Goal: Check status: Check status

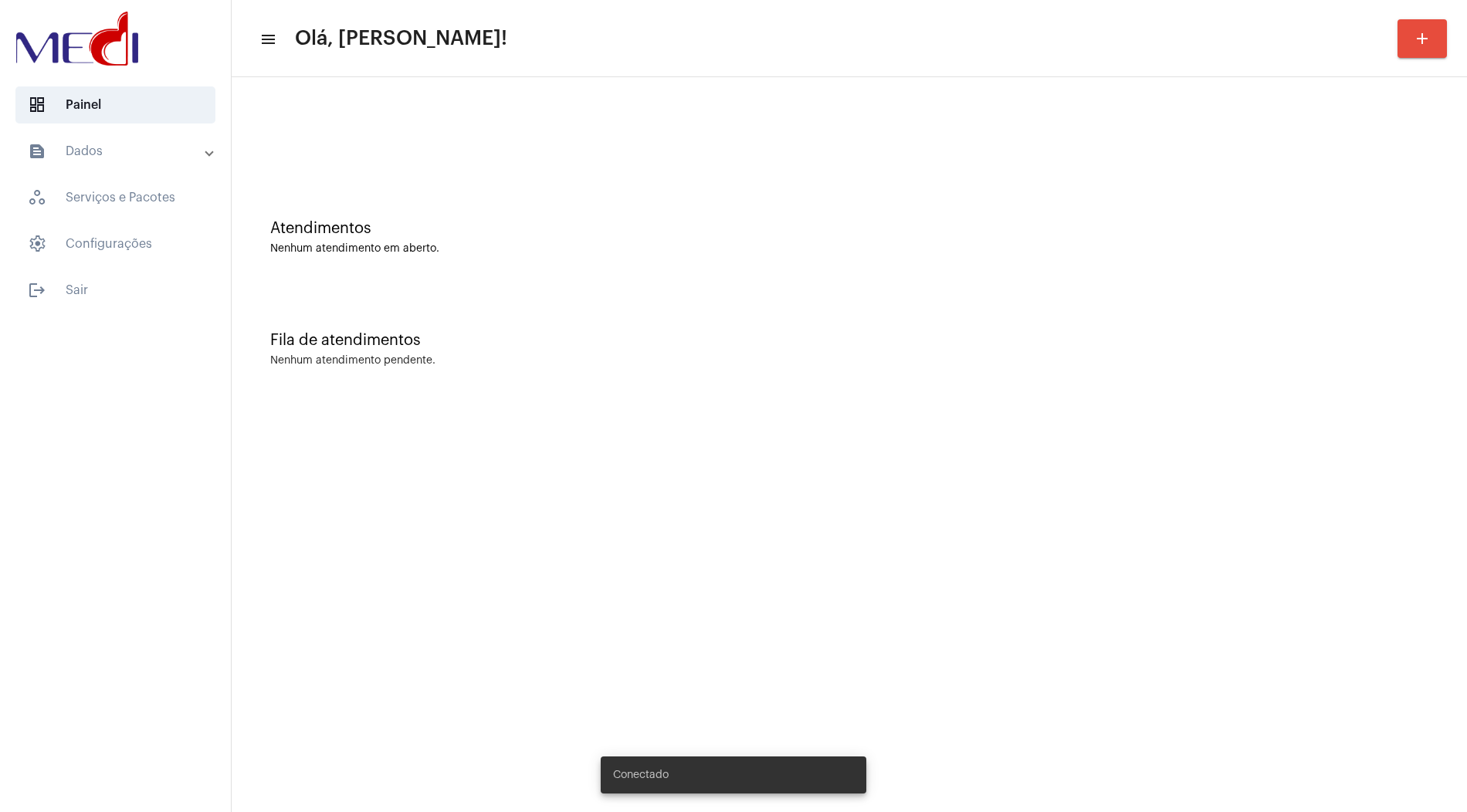
click at [136, 159] on mat-panel-title "text_snippet_outlined Dados" at bounding box center [117, 151] width 178 height 19
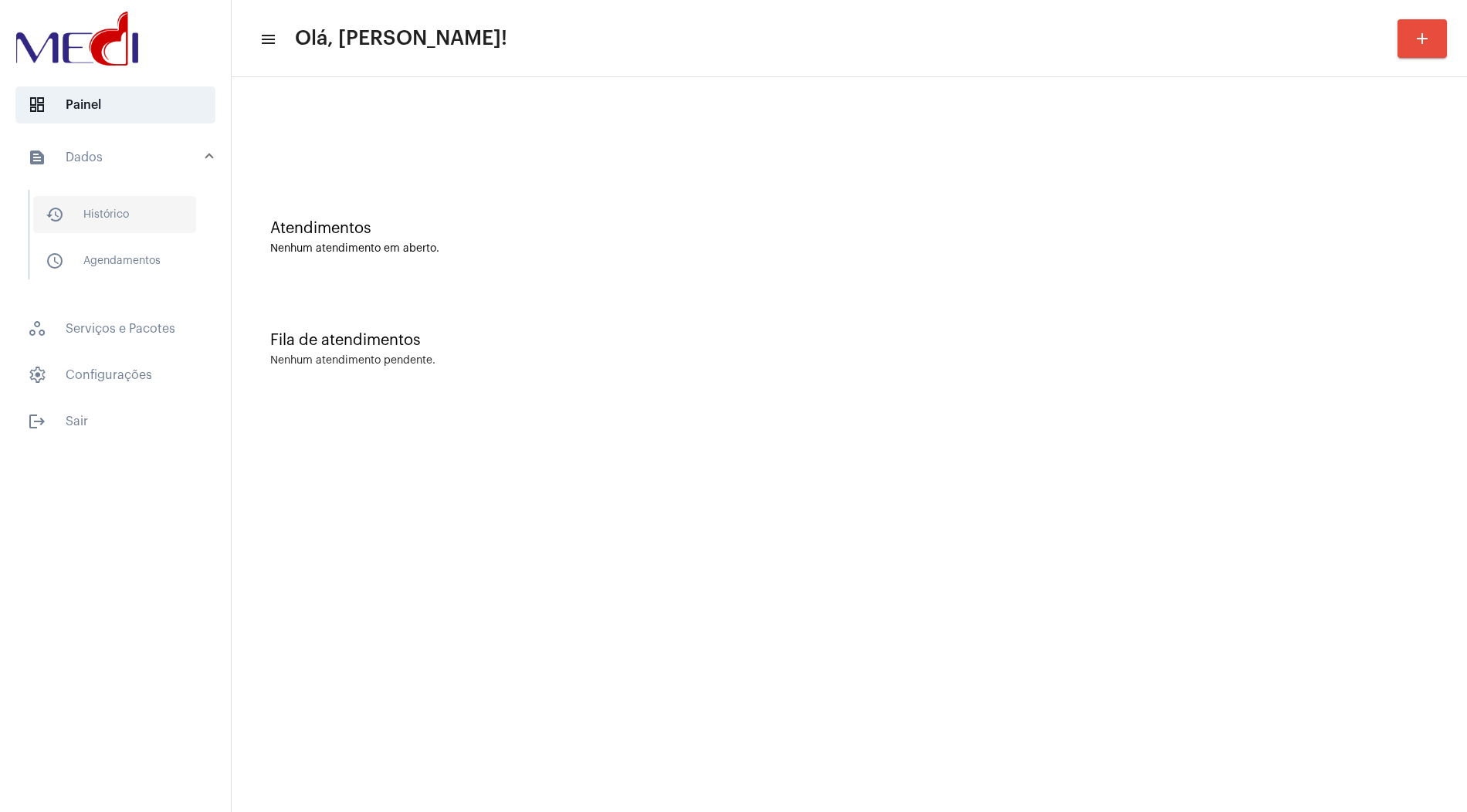
click at [124, 206] on span "history_outlined Histórico" at bounding box center [114, 214] width 162 height 37
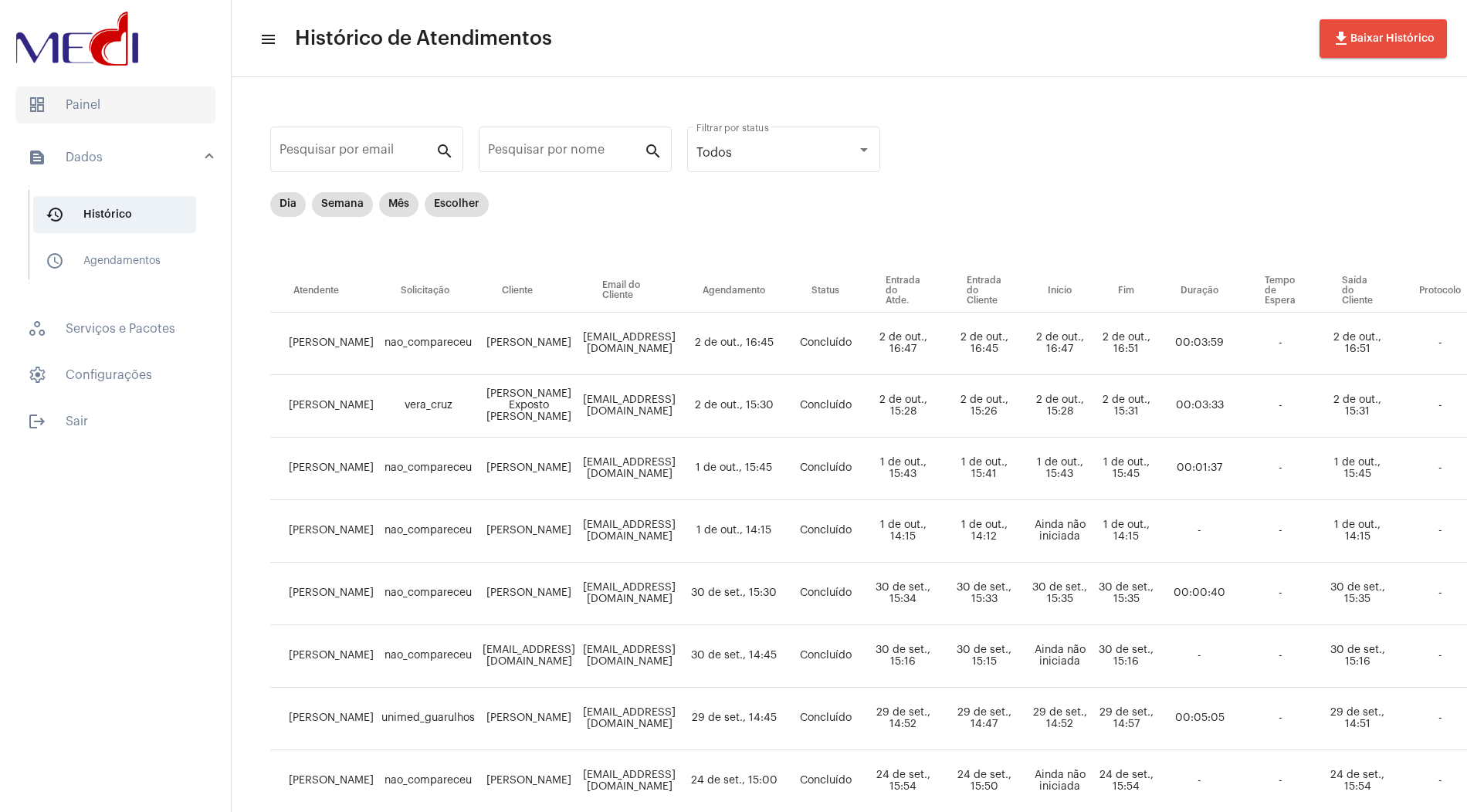
click at [116, 95] on span "dashboard Painel" at bounding box center [115, 104] width 200 height 37
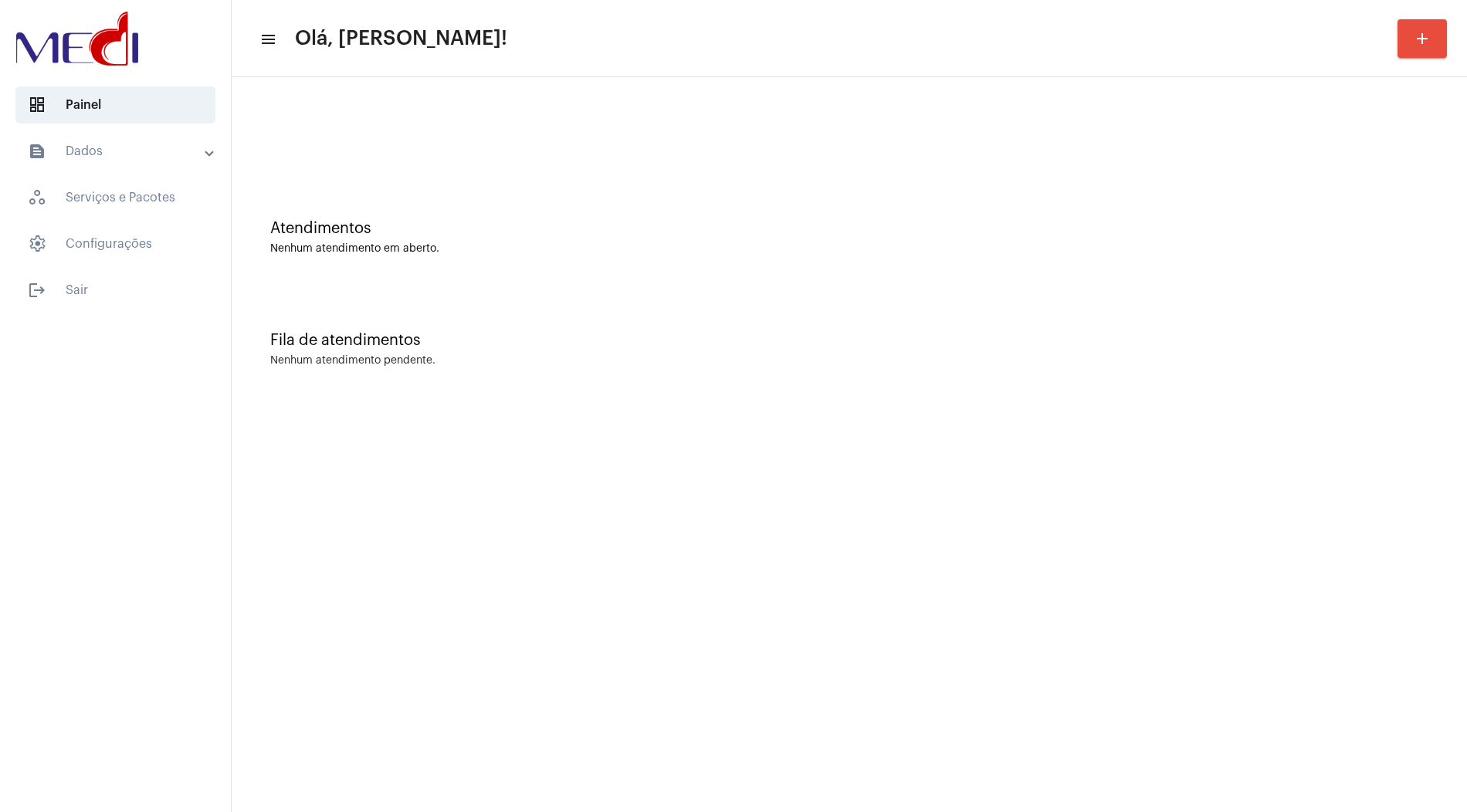
click at [175, 156] on mat-panel-title "text_snippet_outlined Dados" at bounding box center [117, 151] width 178 height 19
click at [147, 204] on span "history_outlined Histórico" at bounding box center [114, 214] width 162 height 37
